Goal: Find contact information

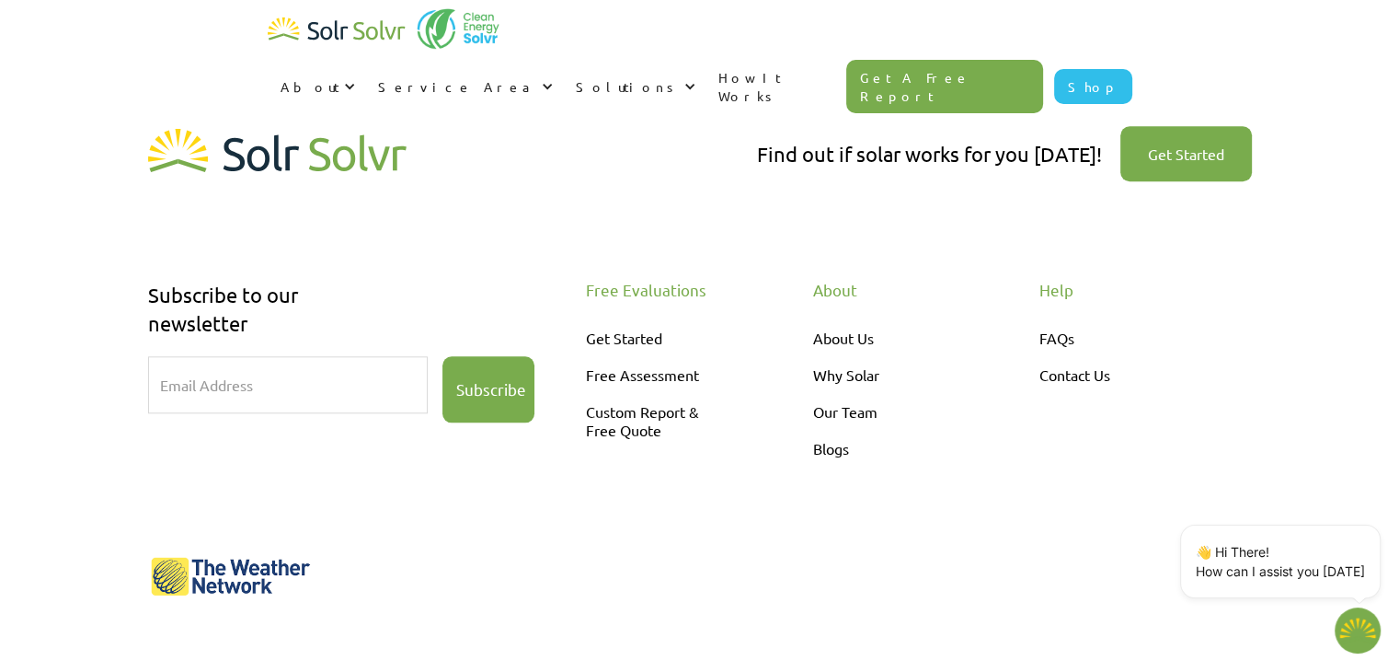
scroll to position [1840, 0]
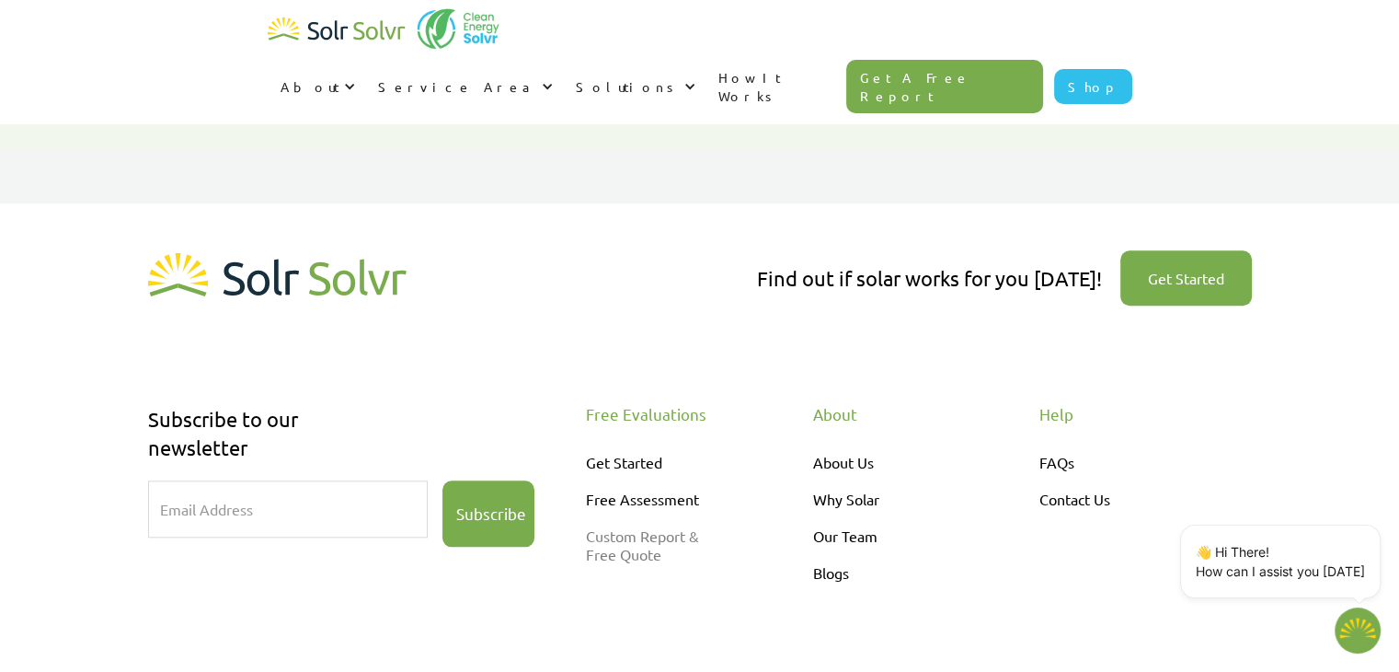
scroll to position [1718, 0]
click at [851, 516] on link "Our Team" at bounding box center [891, 534] width 156 height 37
type textarea "x"
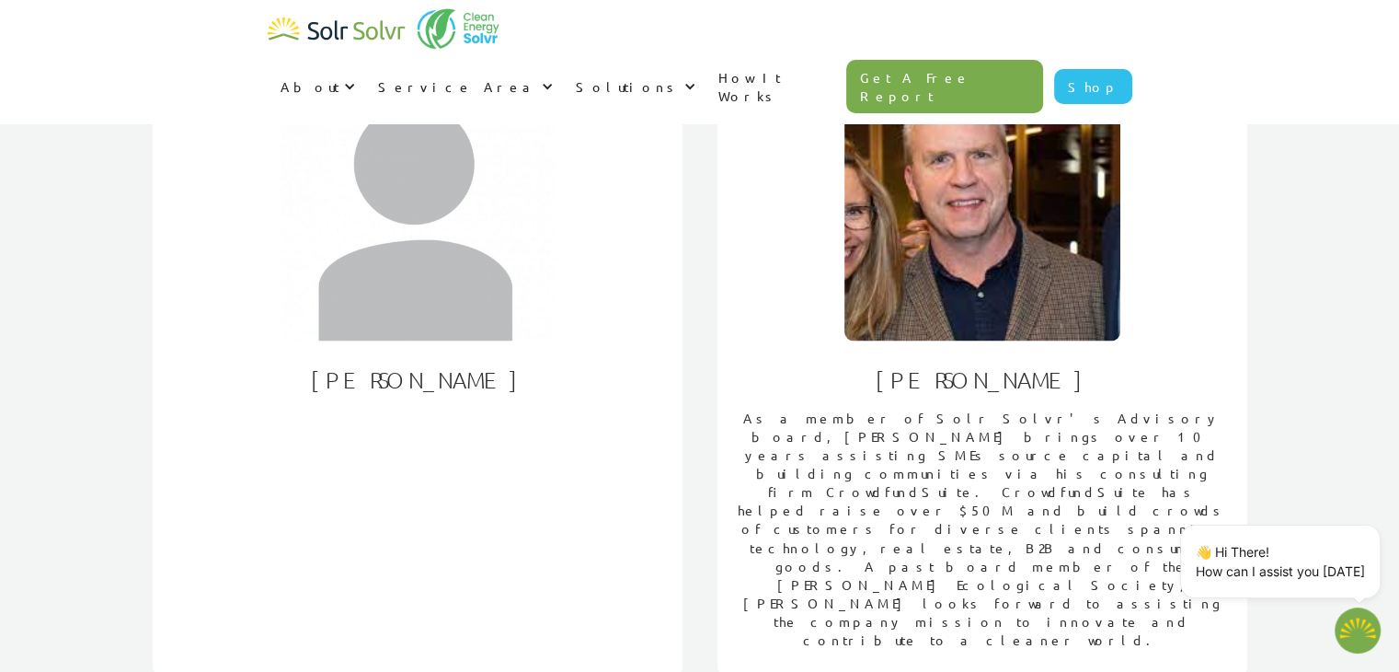
scroll to position [3028, 0]
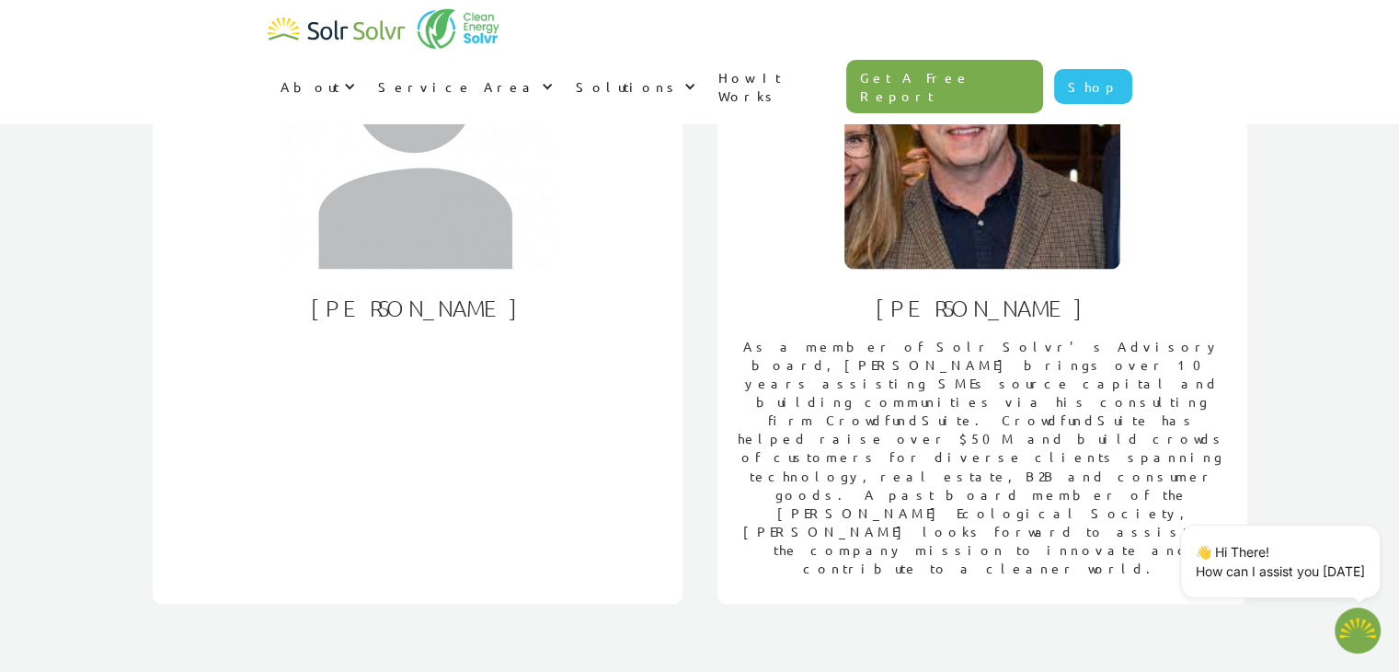
type textarea "x"
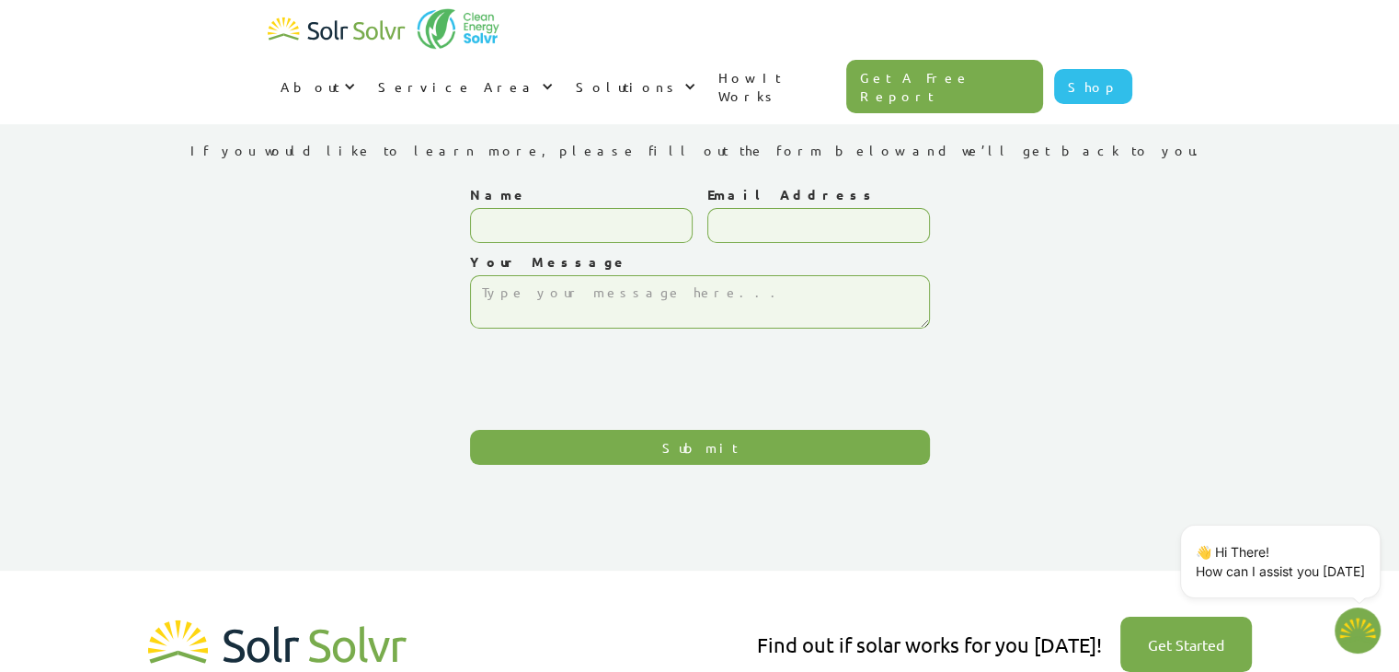
type textarea "x"
